Goal: Task Accomplishment & Management: Complete application form

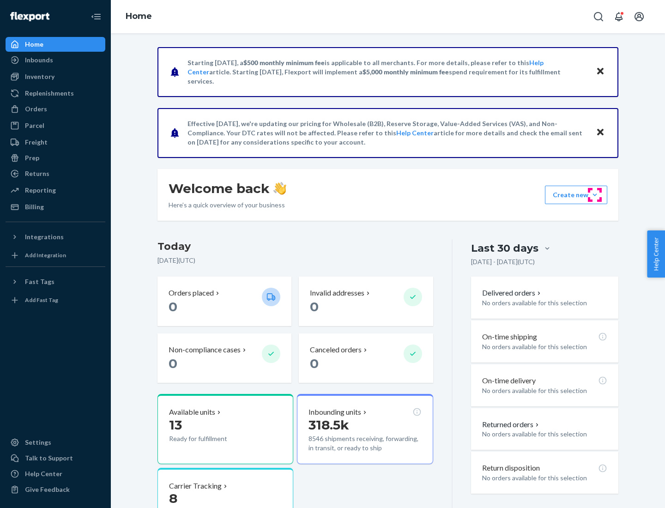
click at [595, 195] on button "Create new Create new inbound Create new order Create new product" at bounding box center [576, 195] width 62 height 18
click at [55, 60] on div "Inbounds" at bounding box center [55, 60] width 98 height 13
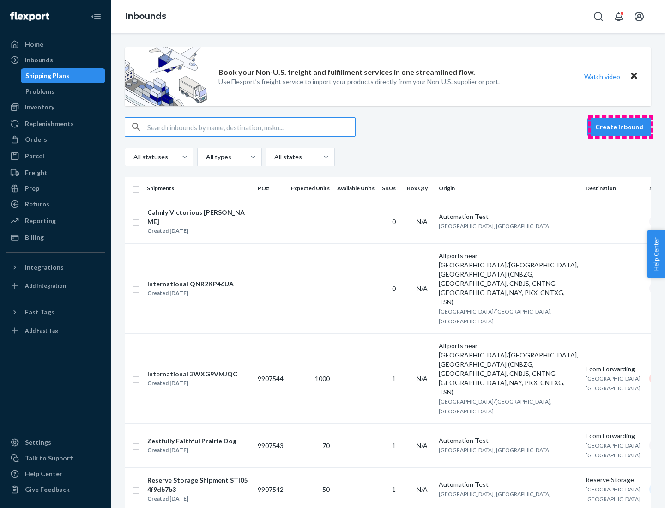
click at [621, 127] on button "Create inbound" at bounding box center [619, 127] width 64 height 18
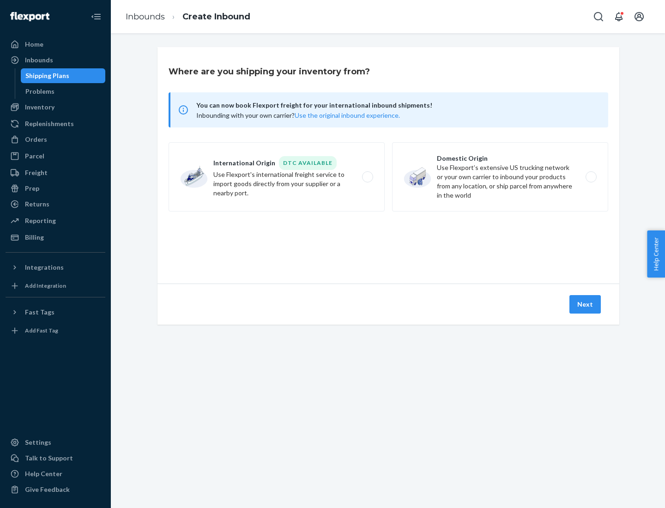
click at [500, 177] on label "Domestic Origin Use Flexport’s extensive US trucking network or your own carrie…" at bounding box center [500, 176] width 216 height 69
click at [591, 177] on input "Domestic Origin Use Flexport’s extensive US trucking network or your own carrie…" at bounding box center [594, 177] width 6 height 6
radio input "true"
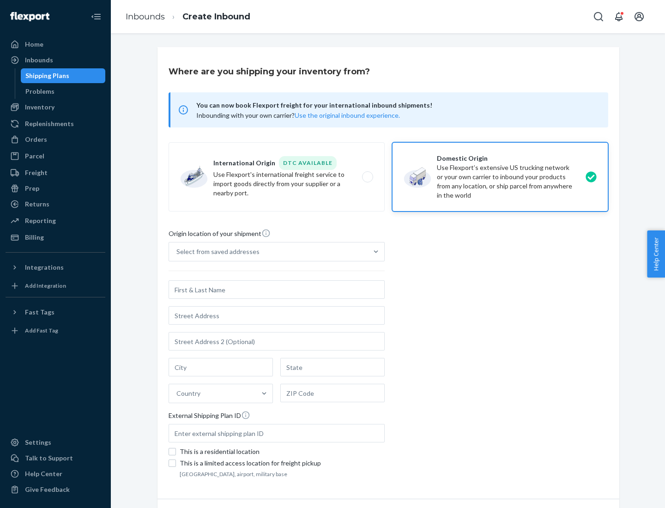
click at [216, 252] on div "Select from saved addresses" at bounding box center [217, 251] width 83 height 9
click at [177, 252] on input "Select from saved addresses" at bounding box center [176, 251] width 1 height 9
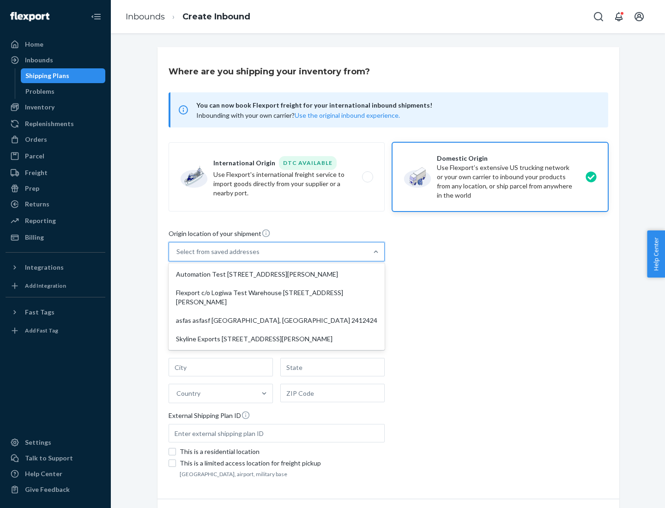
scroll to position [4, 0]
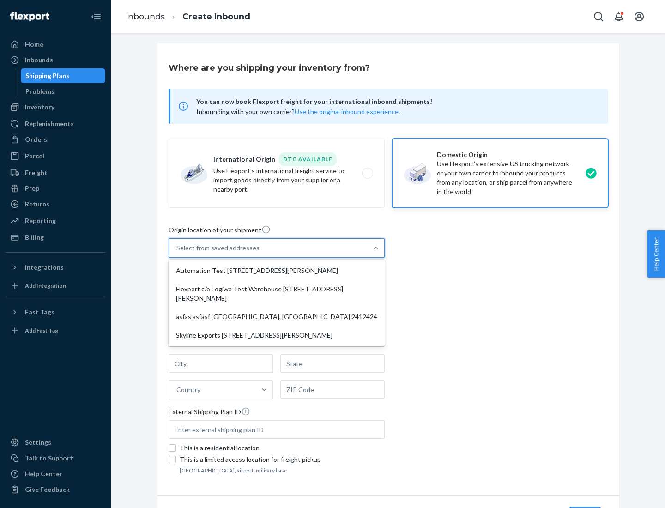
click at [277, 271] on div "Automation Test [STREET_ADDRESS][PERSON_NAME]" at bounding box center [276, 270] width 212 height 18
click at [177, 253] on input "option Automation Test [STREET_ADDRESS][PERSON_NAME] focused, 1 of 4. 4 results…" at bounding box center [176, 247] width 1 height 9
type input "Automation Test"
type input "9th Floor"
type input "[GEOGRAPHIC_DATA]"
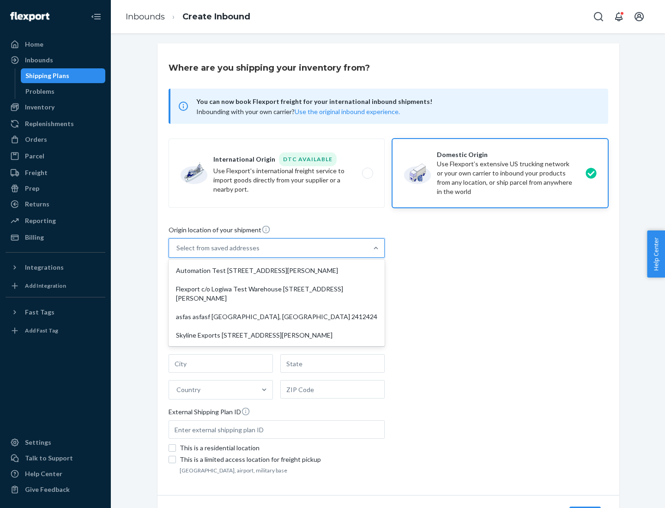
type input "CA"
type input "94104"
type input "[STREET_ADDRESS][PERSON_NAME]"
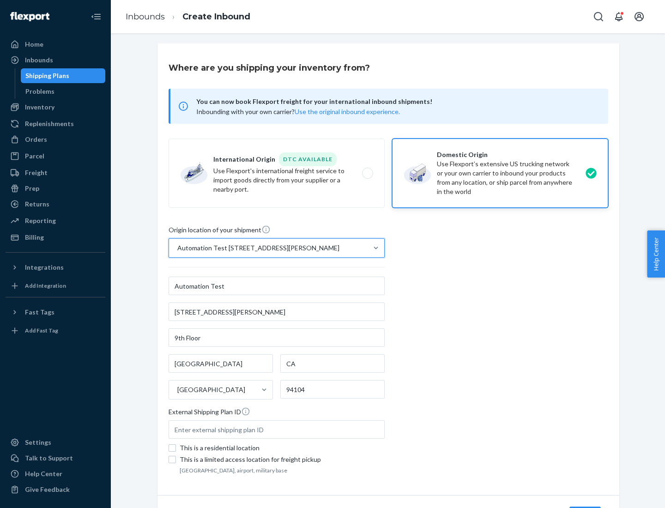
scroll to position [54, 0]
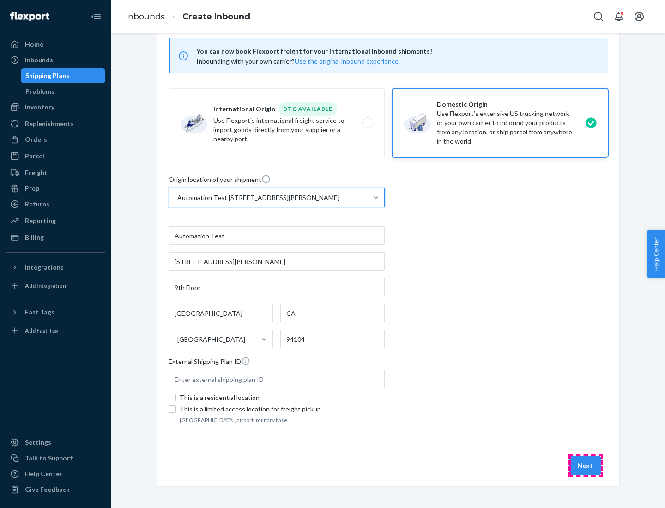
click at [585, 465] on button "Next" at bounding box center [584, 465] width 31 height 18
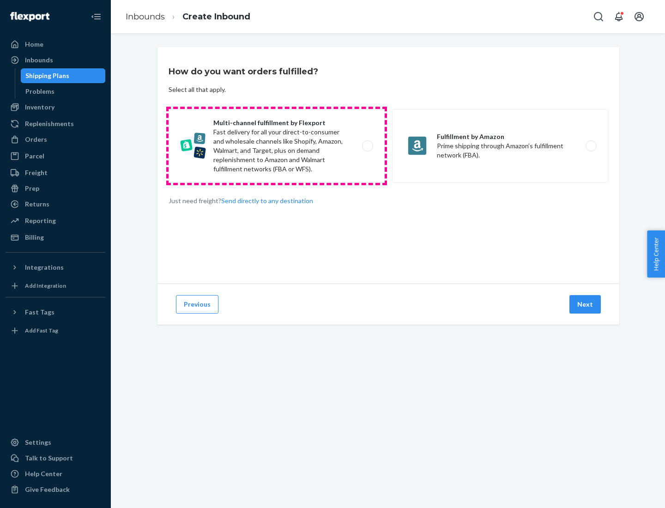
click at [277, 146] on label "Multi-channel fulfillment by Flexport Fast delivery for all your direct-to-cons…" at bounding box center [277, 146] width 216 height 74
click at [367, 146] on input "Multi-channel fulfillment by Flexport Fast delivery for all your direct-to-cons…" at bounding box center [370, 146] width 6 height 6
radio input "true"
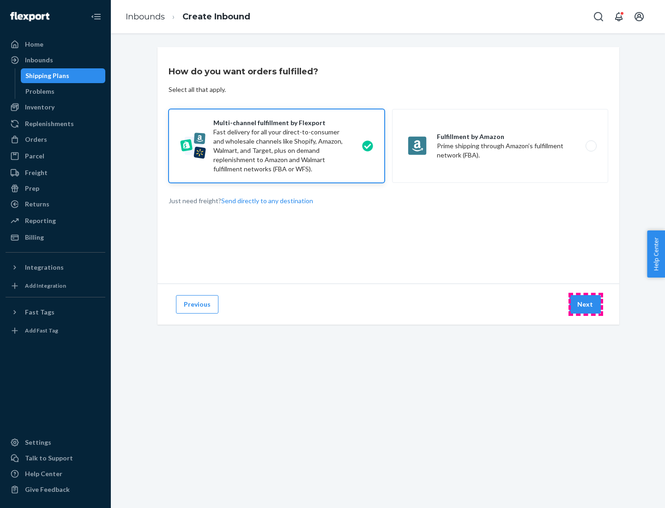
click at [585, 304] on button "Next" at bounding box center [584, 304] width 31 height 18
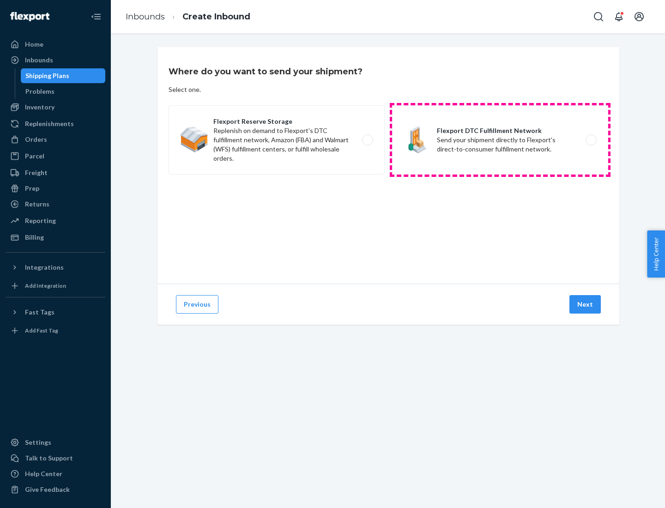
click at [500, 140] on label "Flexport DTC Fulfillment Network Send your shipment directly to Flexport's dire…" at bounding box center [500, 139] width 216 height 69
click at [591, 140] on input "Flexport DTC Fulfillment Network Send your shipment directly to Flexport's dire…" at bounding box center [594, 140] width 6 height 6
radio input "true"
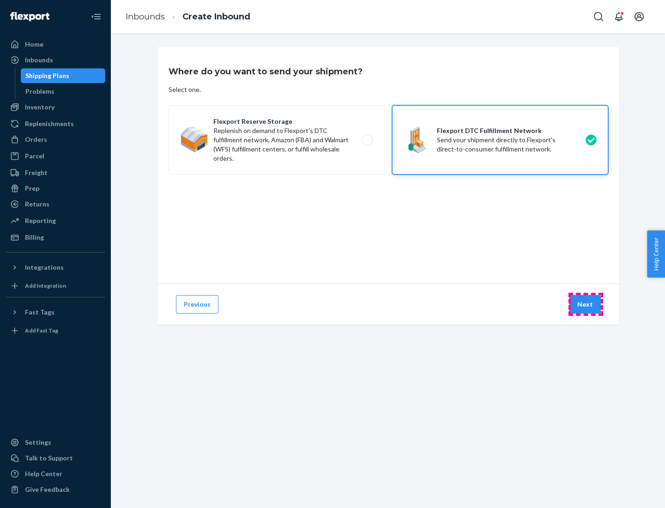
click at [585, 304] on button "Next" at bounding box center [584, 304] width 31 height 18
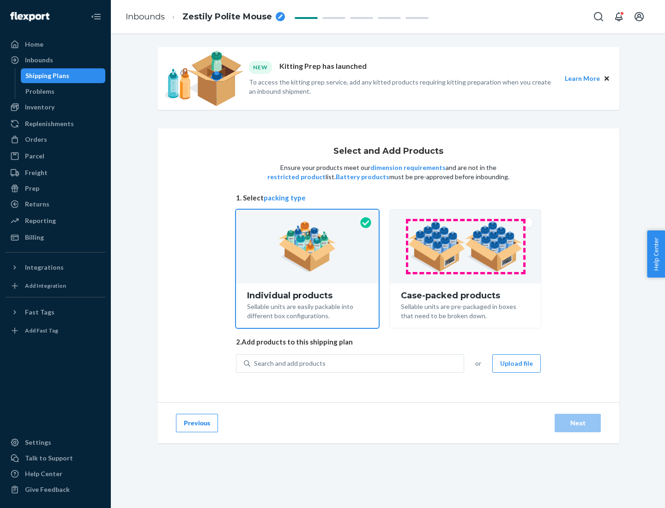
click at [465, 247] on img at bounding box center [465, 246] width 115 height 51
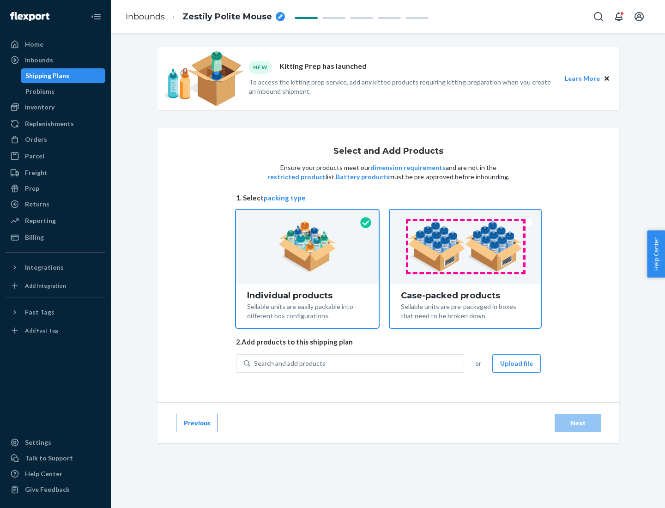
click at [465, 216] on input "Case-packed products Sellable units are pre-packaged in boxes that need to be b…" at bounding box center [465, 213] width 6 height 6
radio input "true"
radio input "false"
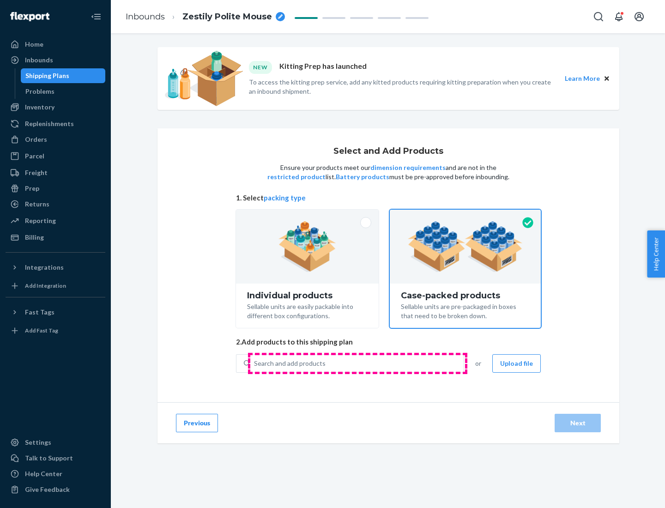
click at [357, 363] on div "Search and add products" at bounding box center [356, 363] width 213 height 17
click at [255, 363] on input "Search and add products" at bounding box center [254, 363] width 1 height 9
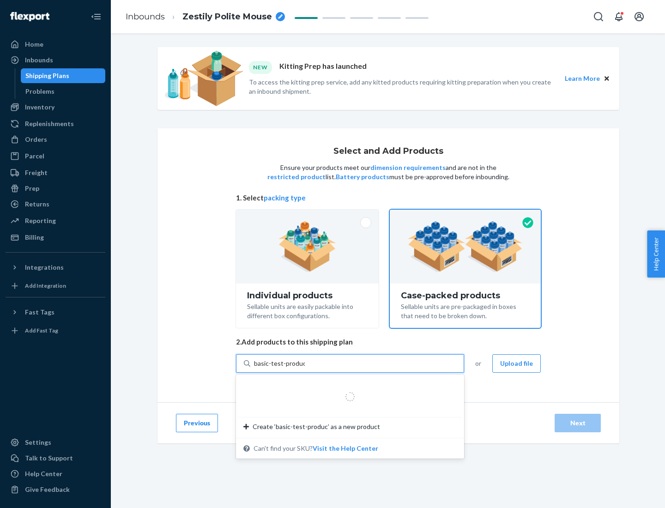
type input "basic-test-product-1"
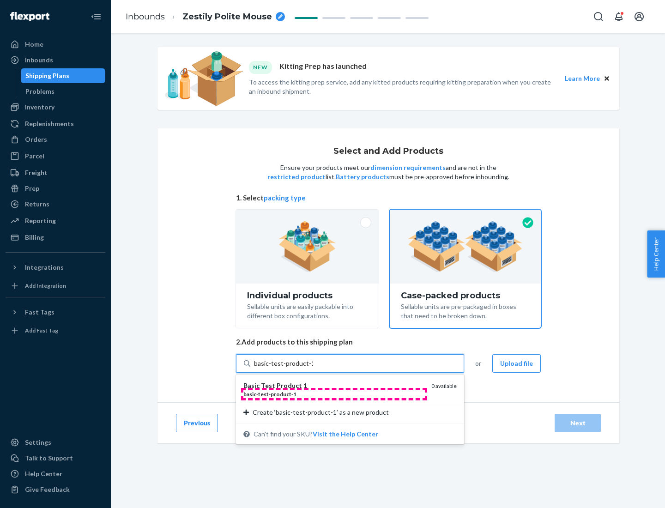
click at [334, 394] on div "basic - test - product - 1" at bounding box center [333, 394] width 181 height 8
click at [313, 368] on input "basic-test-product-1" at bounding box center [283, 363] width 59 height 9
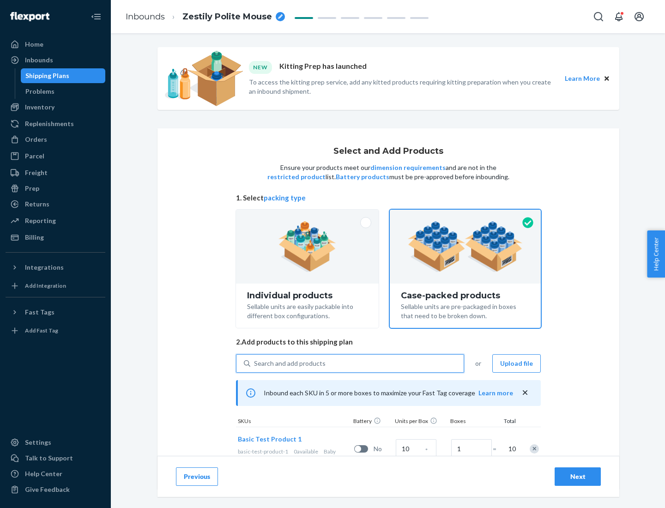
scroll to position [33, 0]
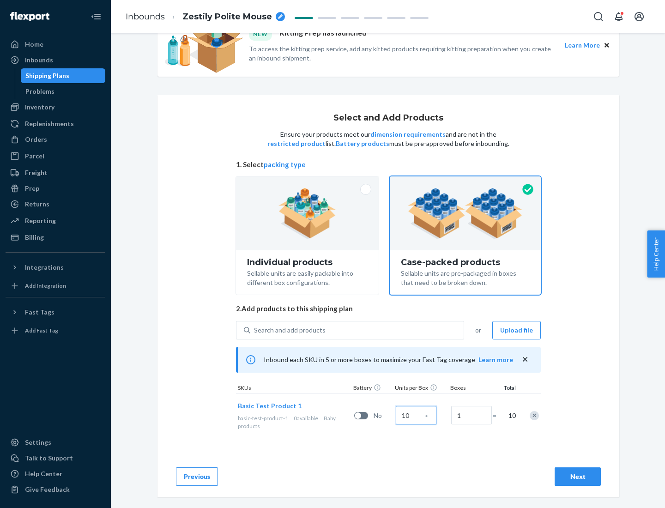
type input "10"
type input "7"
click at [578, 476] on div "Next" at bounding box center [577, 476] width 30 height 9
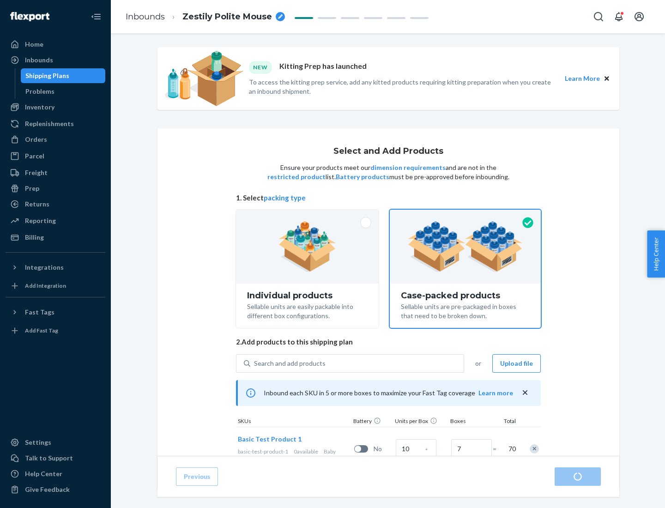
radio input "true"
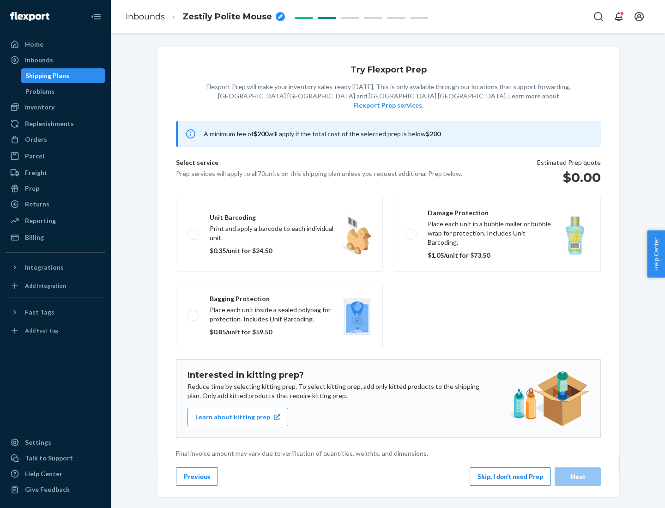
scroll to position [2, 0]
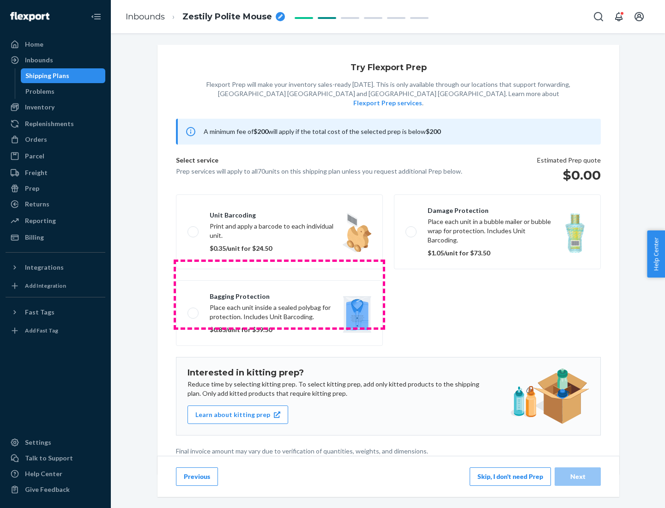
click at [279, 294] on label "Bagging protection Place each unit inside a sealed polybag for protection. Incl…" at bounding box center [279, 313] width 207 height 66
click at [193, 310] on input "Bagging protection Place each unit inside a sealed polybag for protection. Incl…" at bounding box center [190, 313] width 6 height 6
checkbox input "true"
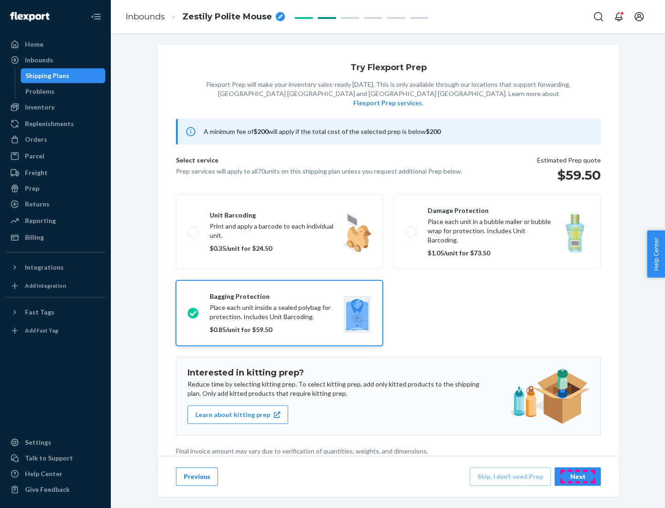
click at [578, 476] on div "Next" at bounding box center [577, 476] width 30 height 9
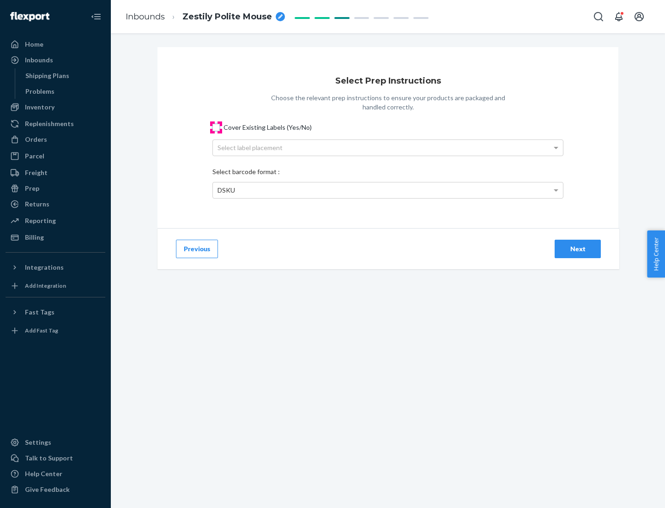
click at [216, 127] on input "Cover Existing Labels (Yes/No)" at bounding box center [215, 127] width 7 height 7
checkbox input "true"
click at [388, 147] on div "Select label placement" at bounding box center [388, 148] width 350 height 16
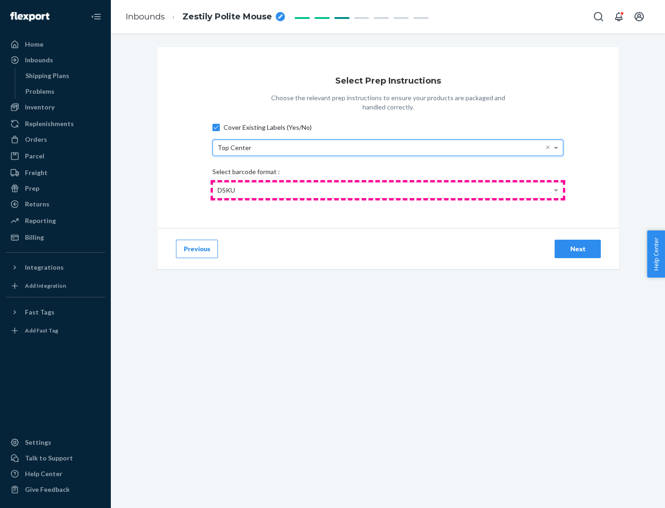
click at [388, 190] on div "DSKU" at bounding box center [388, 190] width 350 height 16
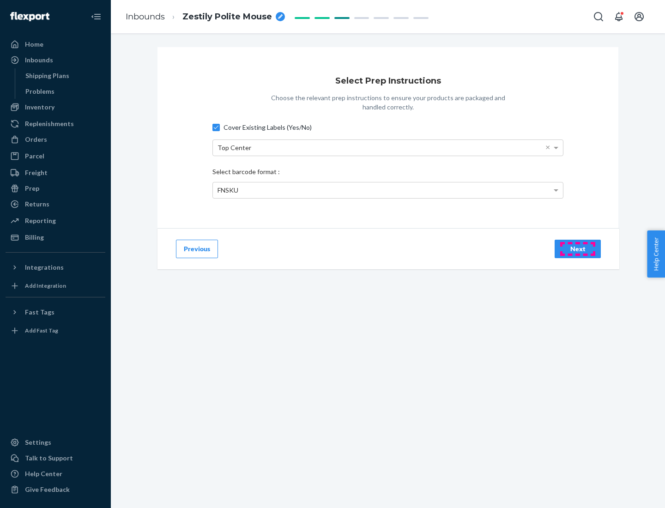
click at [578, 248] on div "Next" at bounding box center [577, 248] width 30 height 9
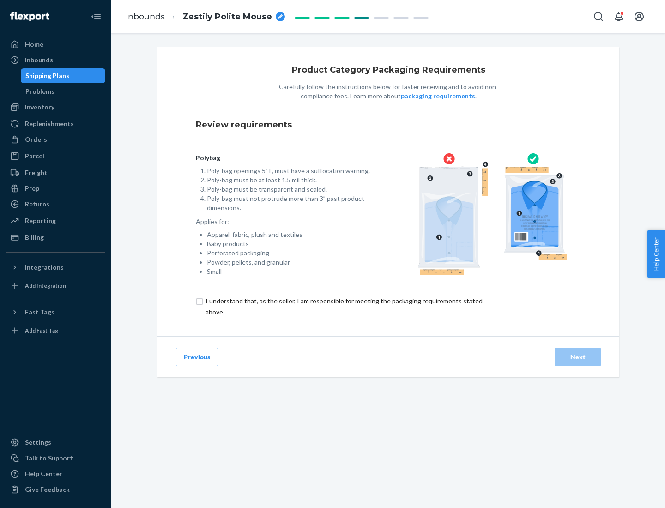
click at [343, 306] on input "checkbox" at bounding box center [349, 306] width 307 height 22
checkbox input "true"
click at [578, 356] on div "Next" at bounding box center [577, 356] width 30 height 9
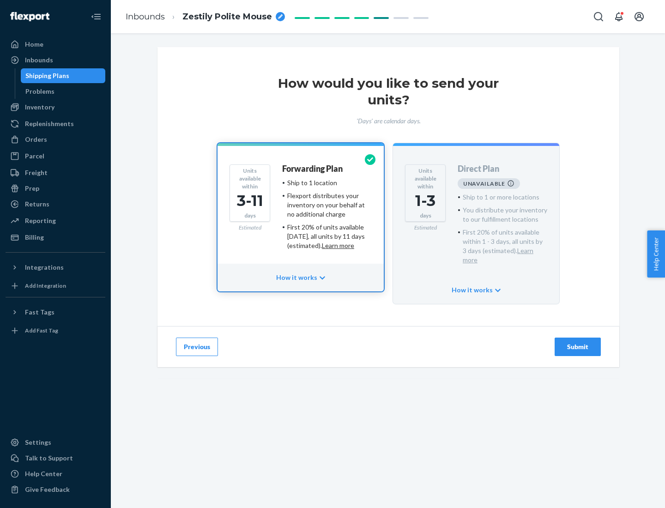
click at [313, 169] on h4 "Forwarding Plan" at bounding box center [312, 168] width 60 height 9
click at [578, 342] on div "Submit" at bounding box center [577, 346] width 30 height 9
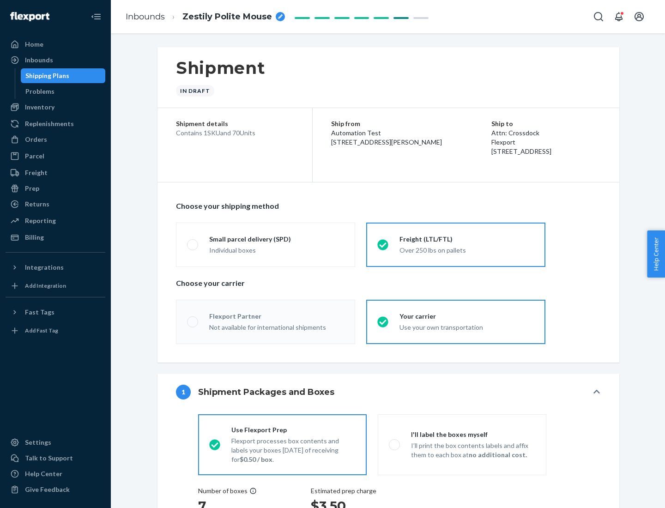
radio input "true"
radio input "false"
radio input "true"
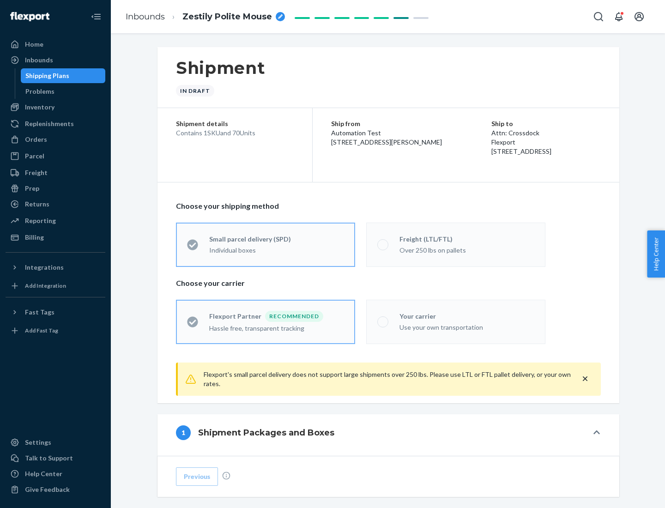
click at [277, 249] on div "Individual boxes" at bounding box center [276, 250] width 135 height 9
click at [193, 247] on input "Small parcel delivery (SPD) Individual boxes" at bounding box center [190, 244] width 6 height 6
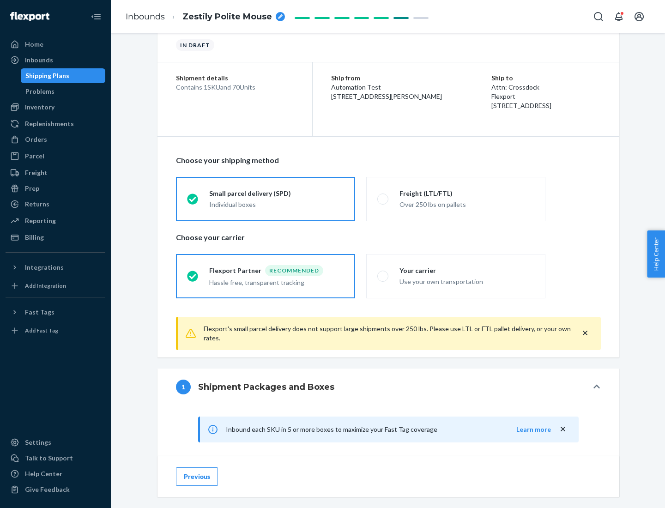
click at [467, 270] on div "Your carrier" at bounding box center [466, 270] width 135 height 9
click at [383, 273] on input "Your carrier Use your own transportation" at bounding box center [380, 276] width 6 height 6
radio input "true"
radio input "false"
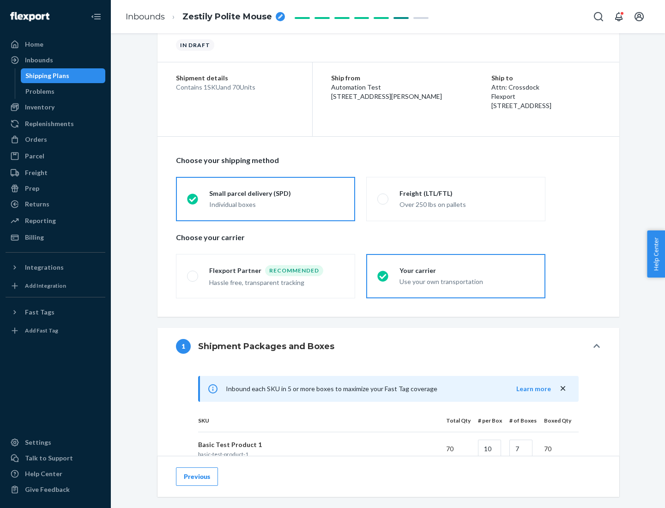
scroll to position [224, 0]
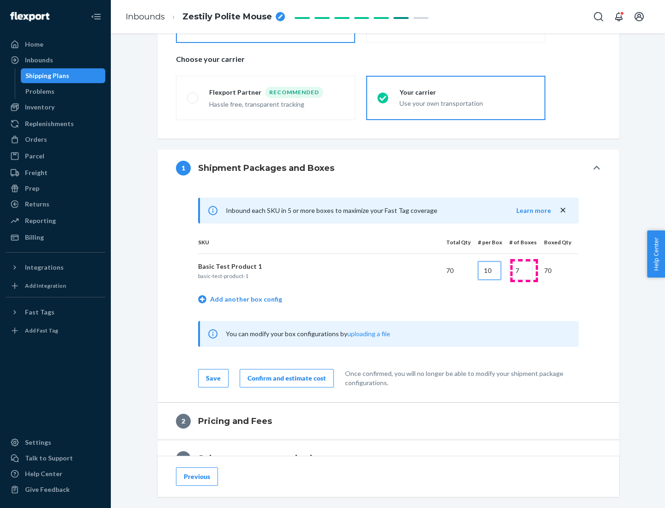
type input "10"
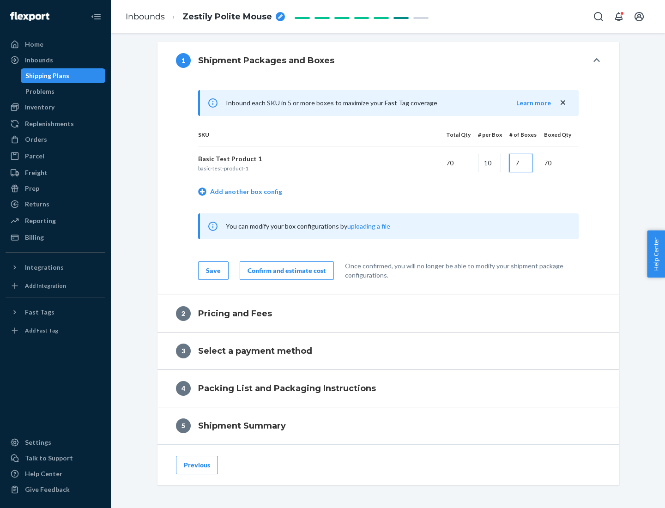
type input "7"
click at [285, 270] on div "Confirm and estimate cost" at bounding box center [286, 270] width 78 height 9
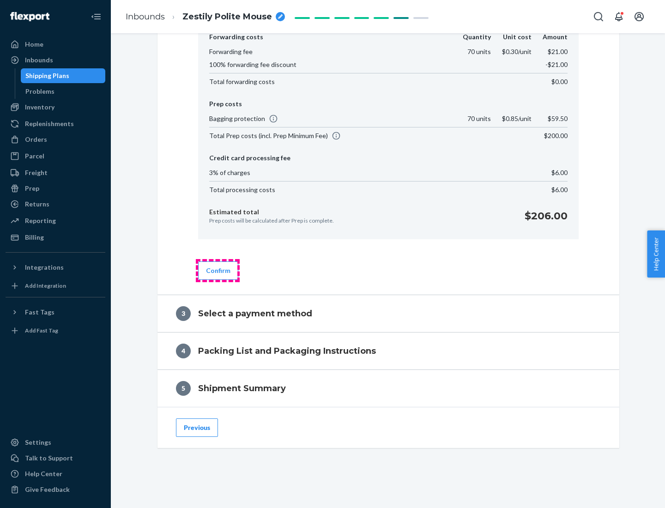
click at [217, 270] on button "Confirm" at bounding box center [218, 270] width 40 height 18
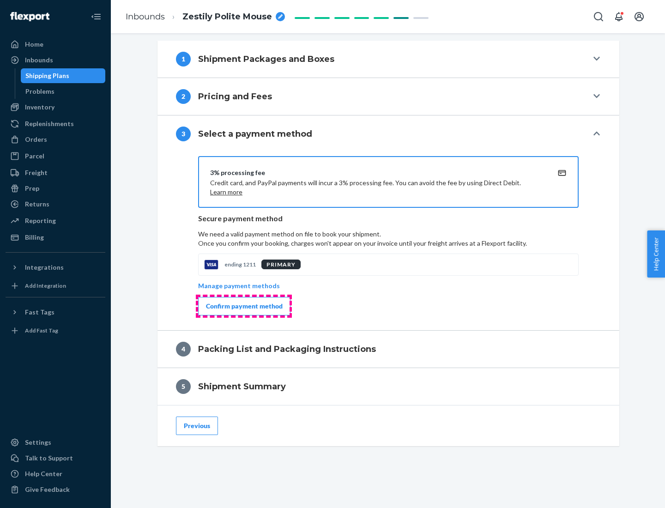
click at [243, 306] on div "Confirm payment method" at bounding box center [244, 305] width 77 height 9
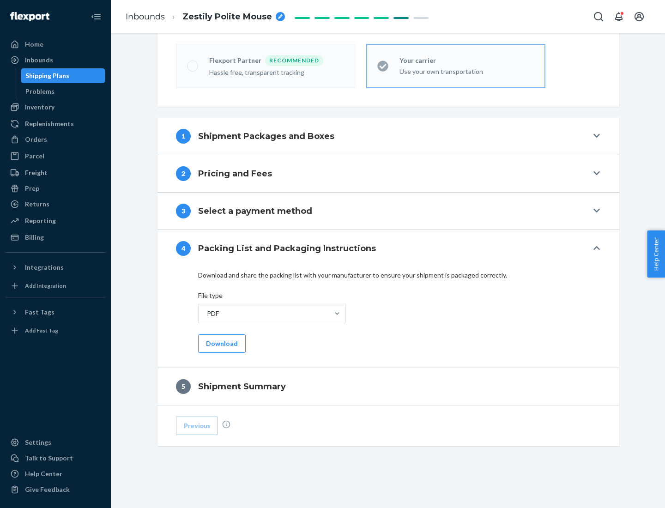
scroll to position [256, 0]
click at [221, 343] on button "Download" at bounding box center [222, 343] width 48 height 18
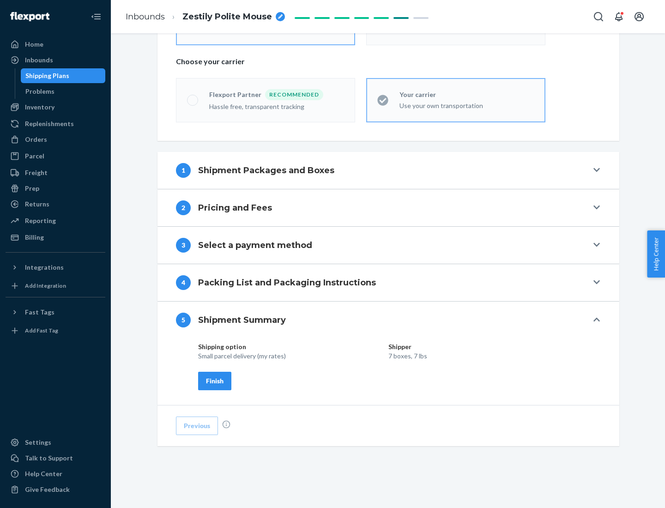
scroll to position [222, 0]
